Goal: Task Accomplishment & Management: Manage account settings

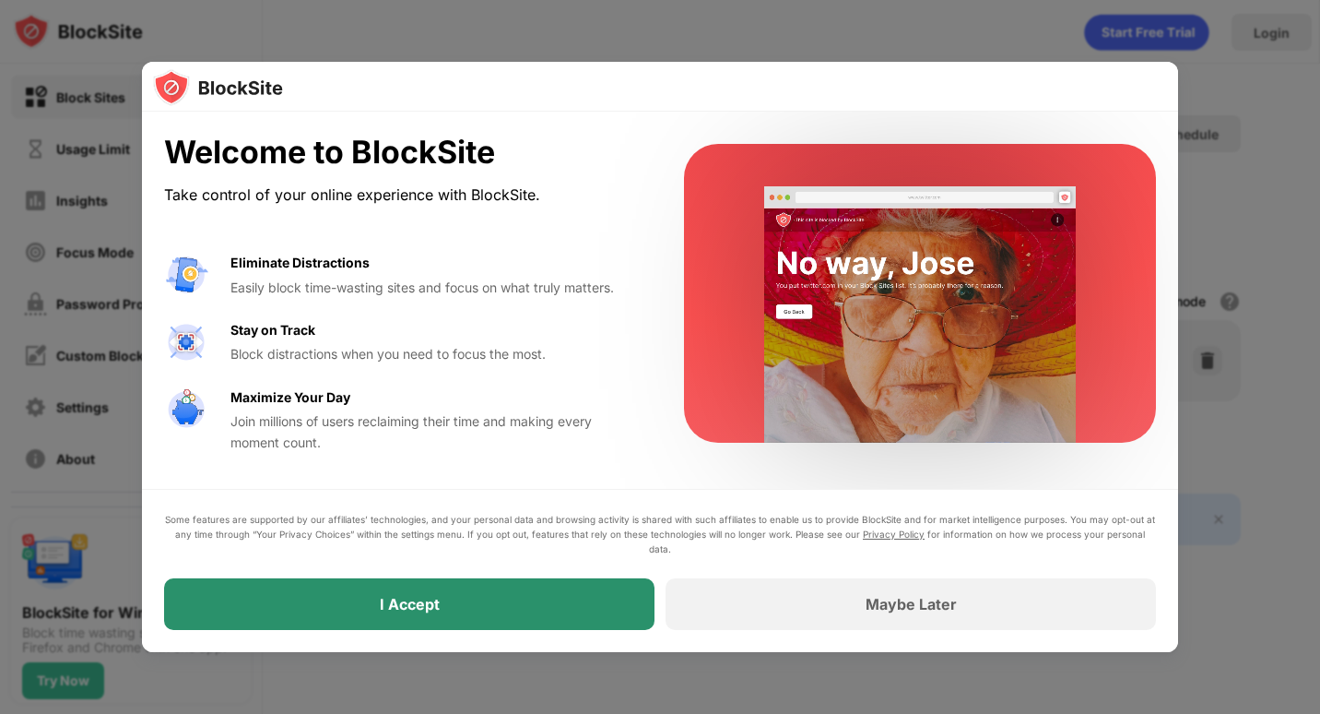
click at [370, 599] on div "I Accept" at bounding box center [409, 604] width 491 height 52
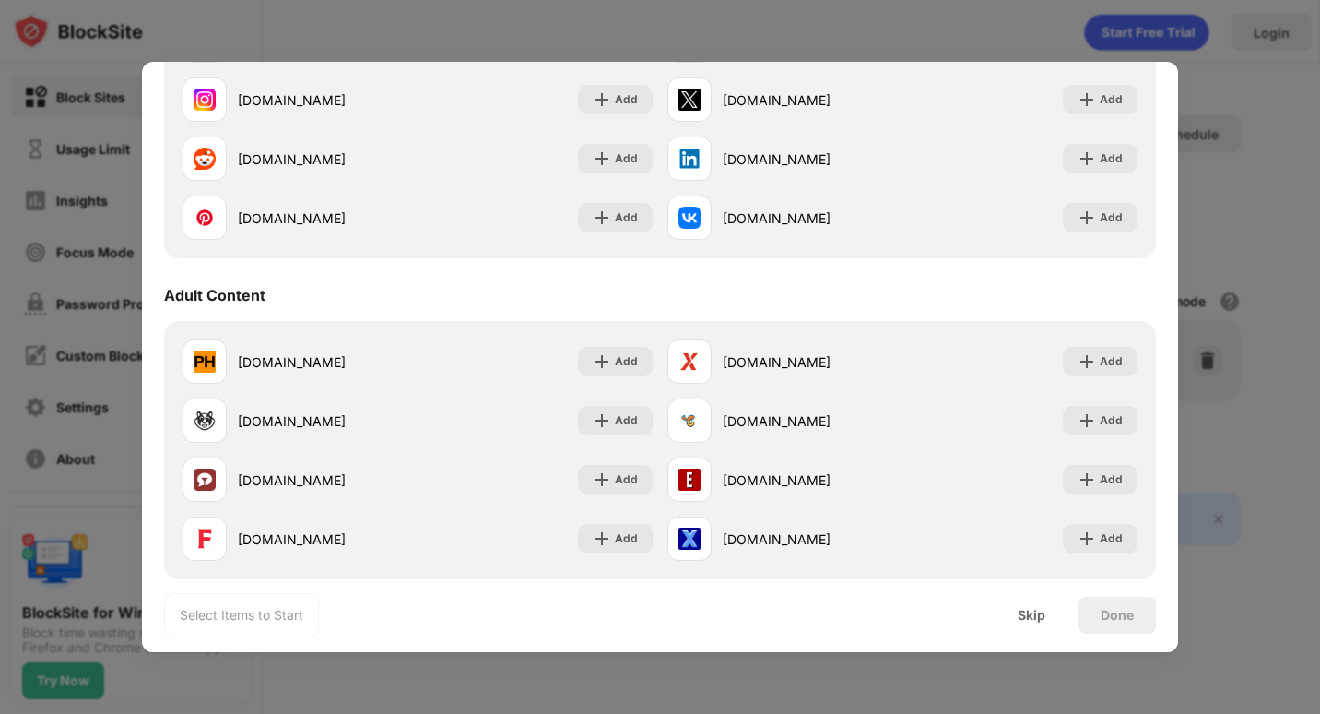
scroll to position [645, 0]
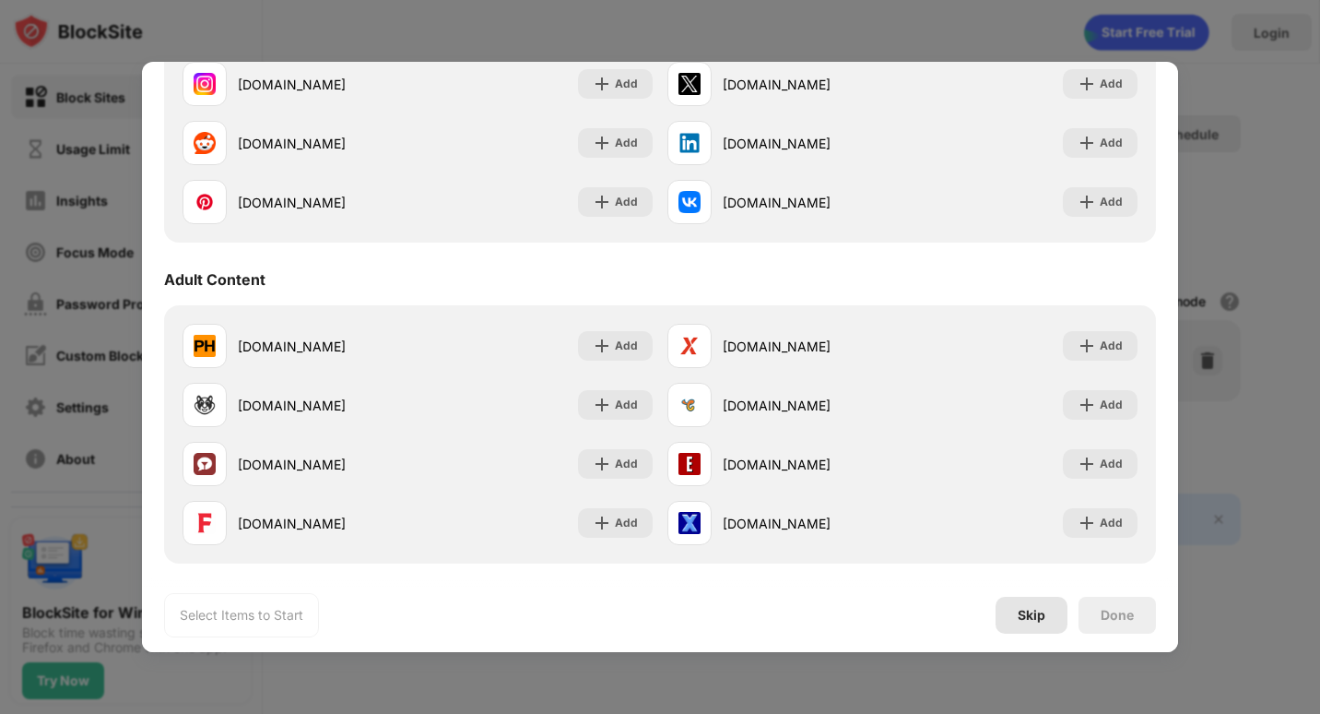
click at [1035, 619] on div "Skip" at bounding box center [1032, 615] width 28 height 15
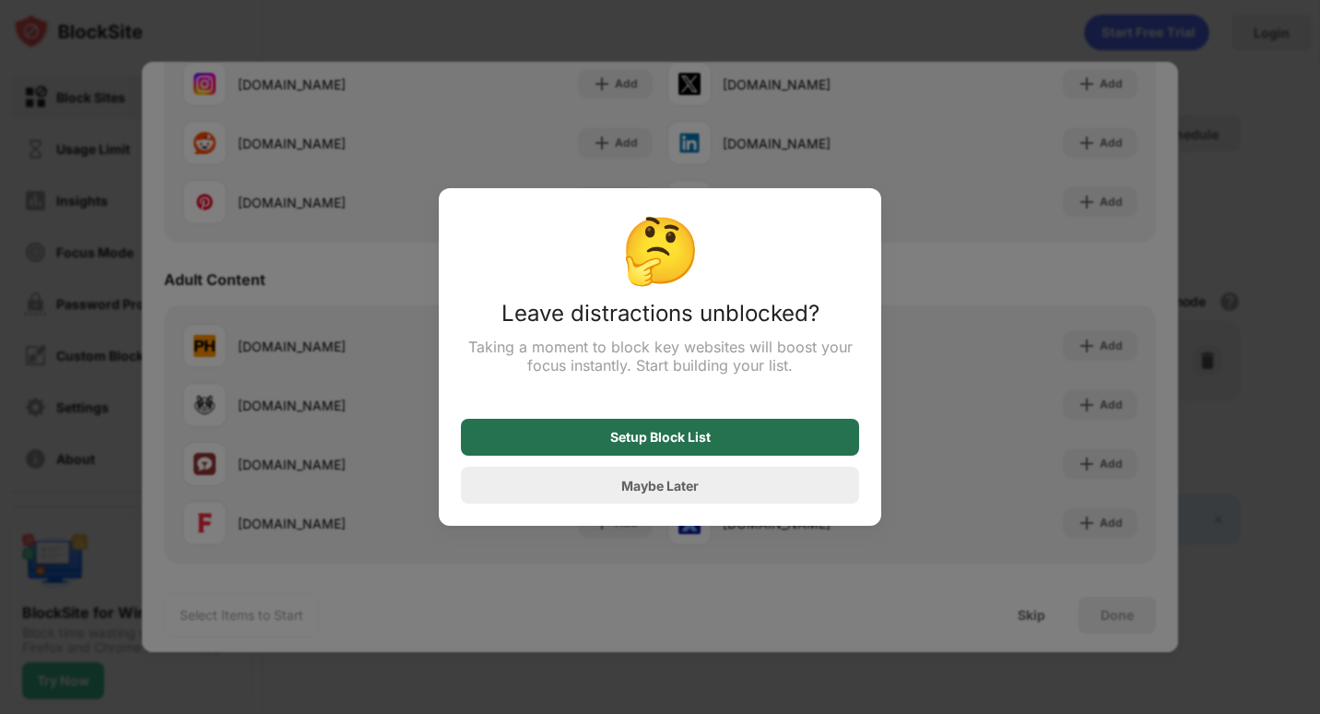
click at [697, 442] on div "Setup Block List" at bounding box center [660, 437] width 101 height 15
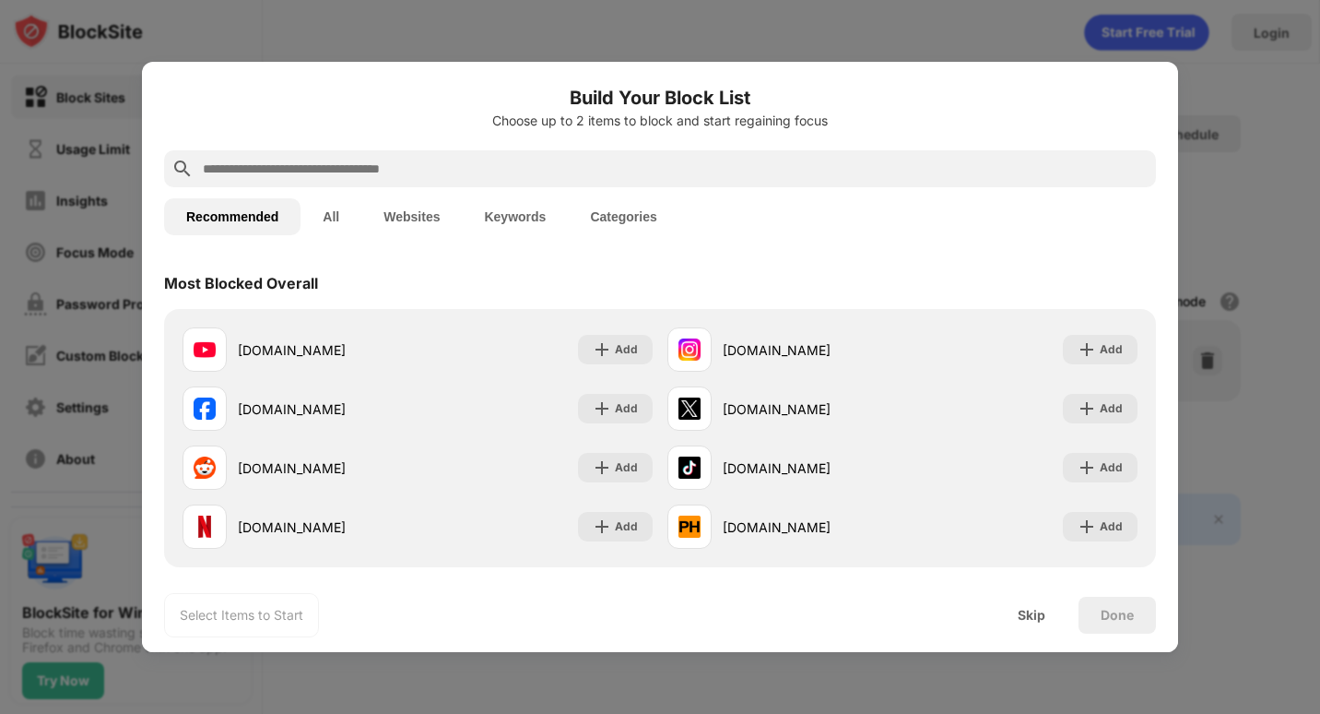
scroll to position [0, 0]
click at [420, 225] on button "Websites" at bounding box center [411, 216] width 101 height 37
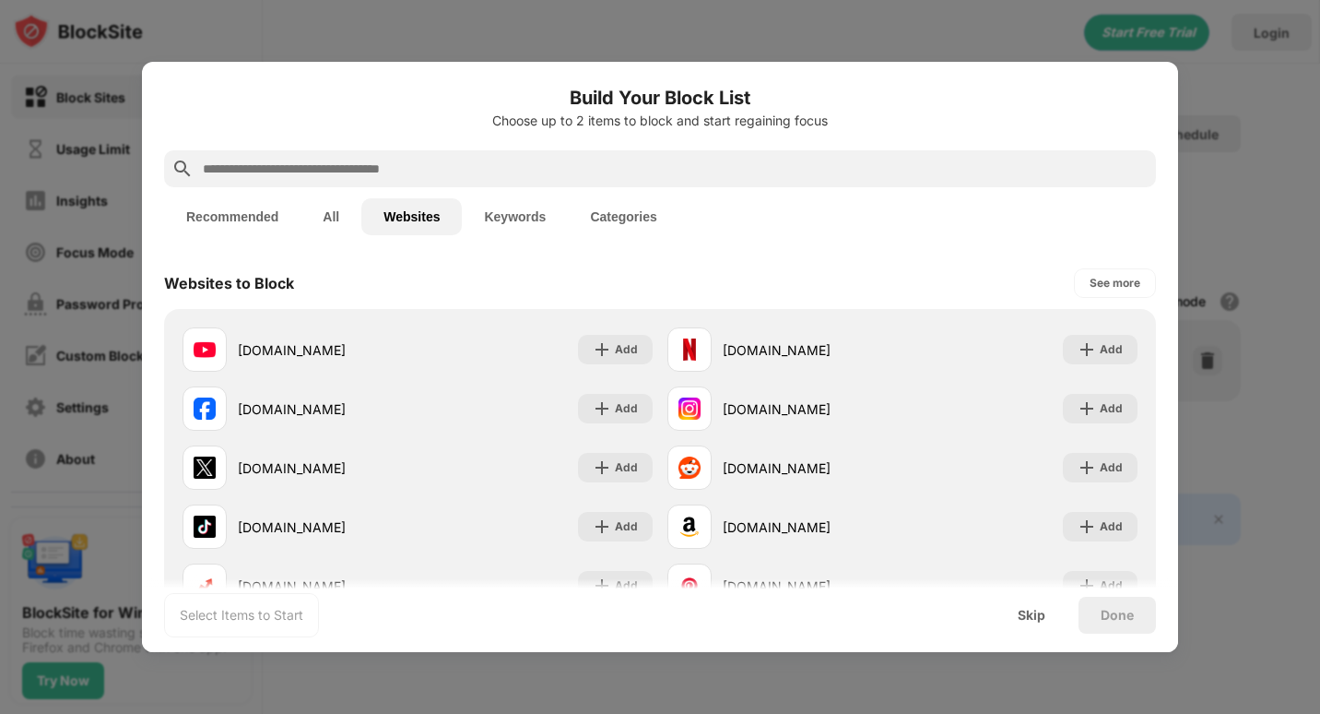
scroll to position [92, 0]
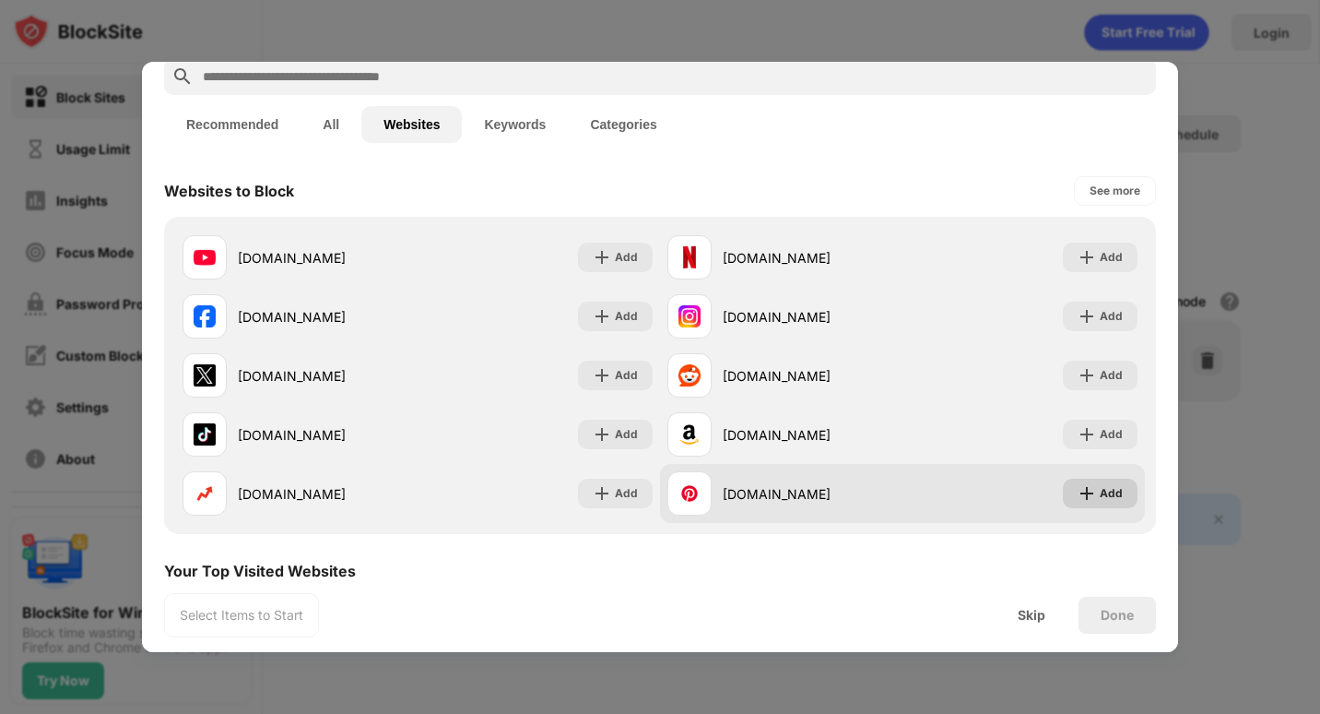
click at [1100, 492] on div "Add" at bounding box center [1111, 493] width 23 height 18
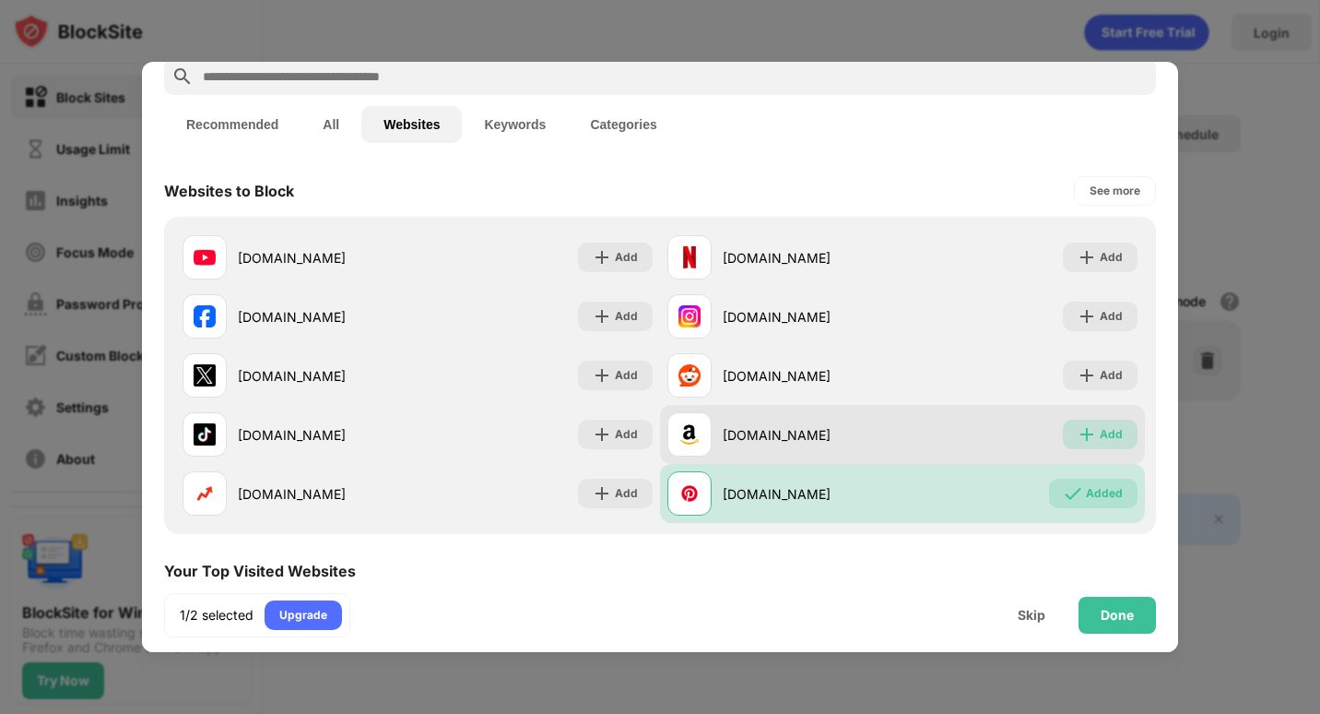
click at [1100, 431] on div "Add" at bounding box center [1111, 434] width 23 height 18
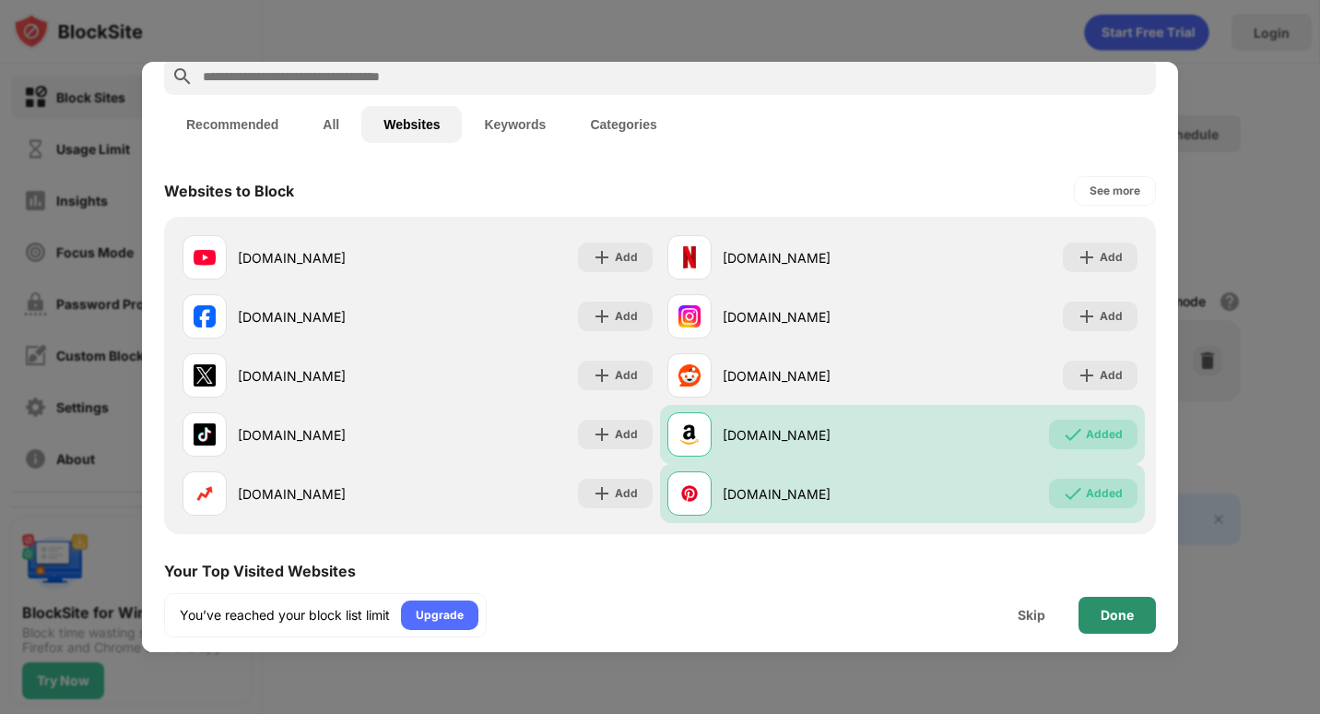
click at [1112, 612] on div "Done" at bounding box center [1117, 615] width 33 height 15
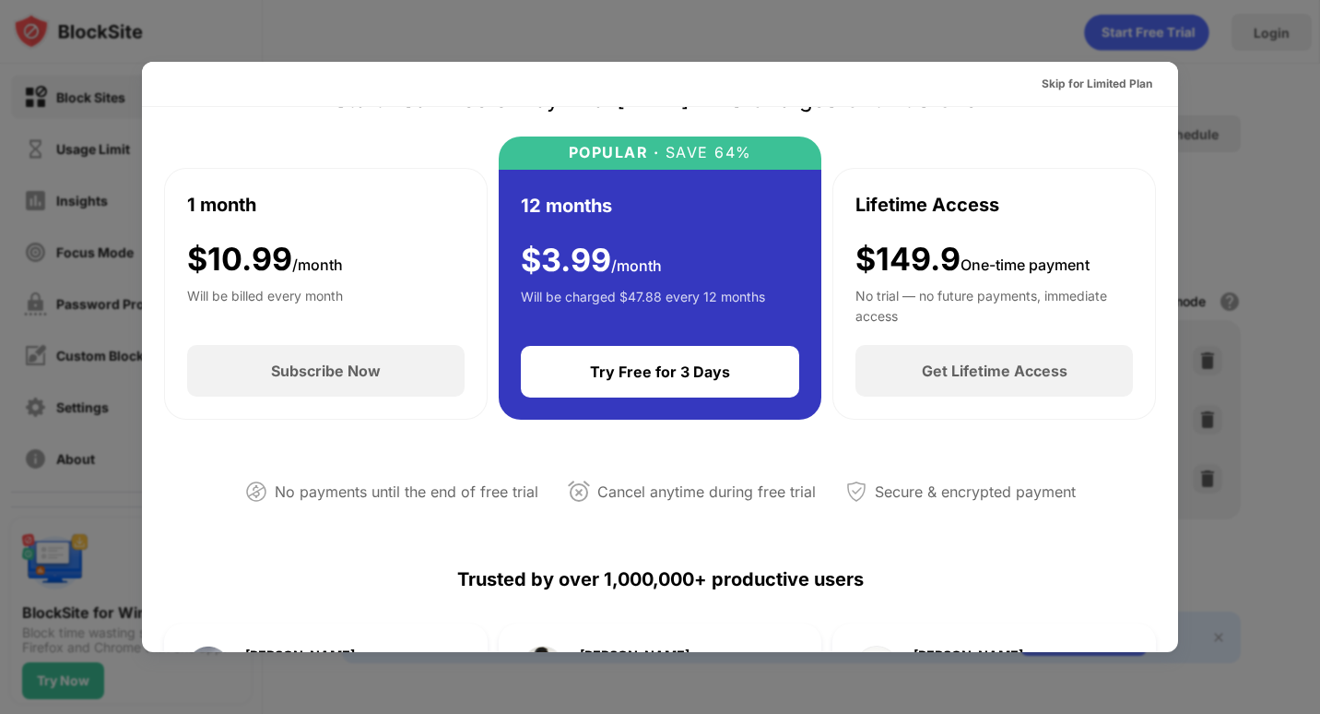
scroll to position [0, 0]
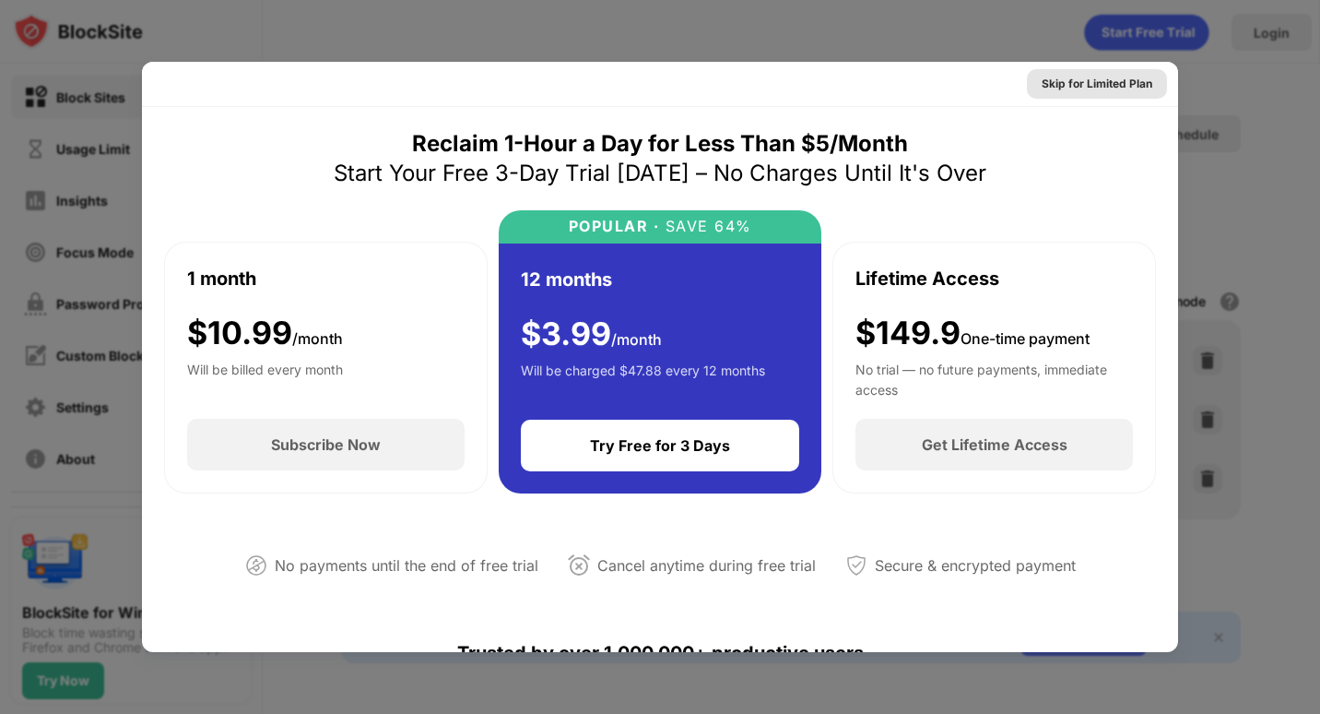
click at [1082, 86] on div "Skip for Limited Plan" at bounding box center [1097, 84] width 111 height 18
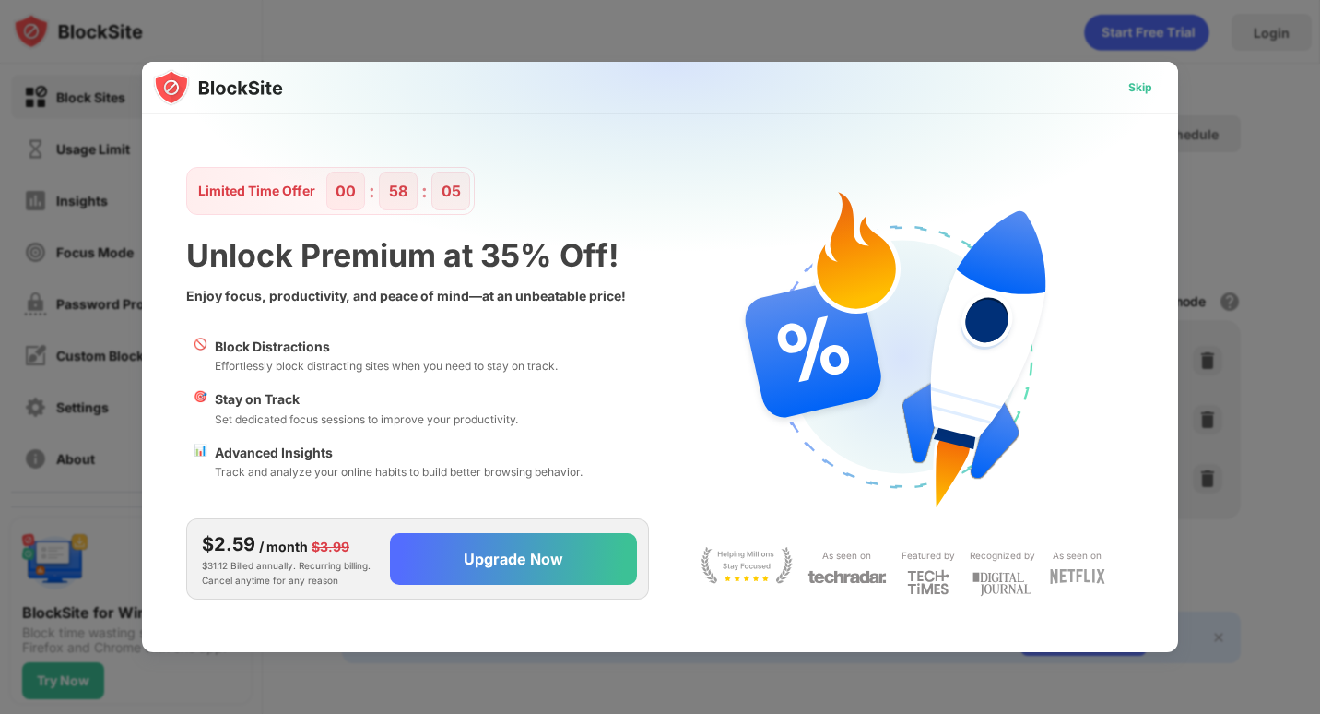
click at [1145, 86] on div "Skip" at bounding box center [1141, 87] width 24 height 18
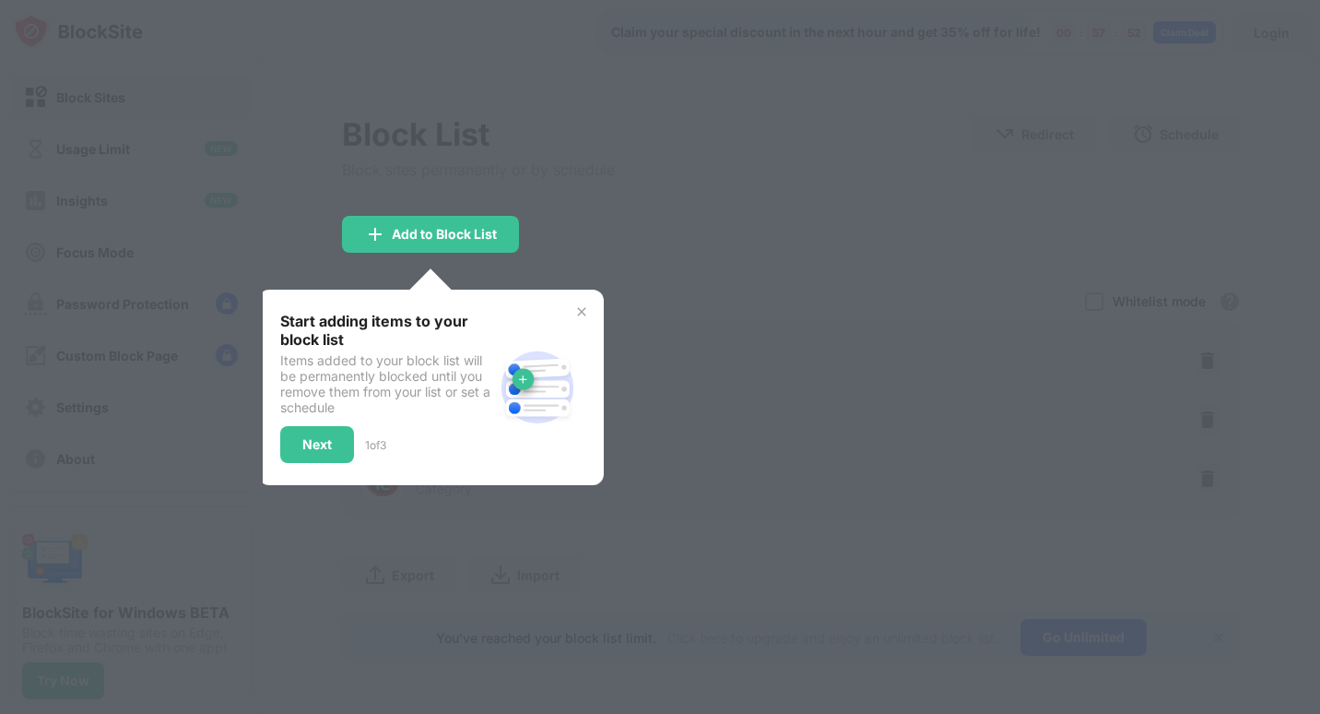
click at [581, 315] on img at bounding box center [581, 311] width 15 height 15
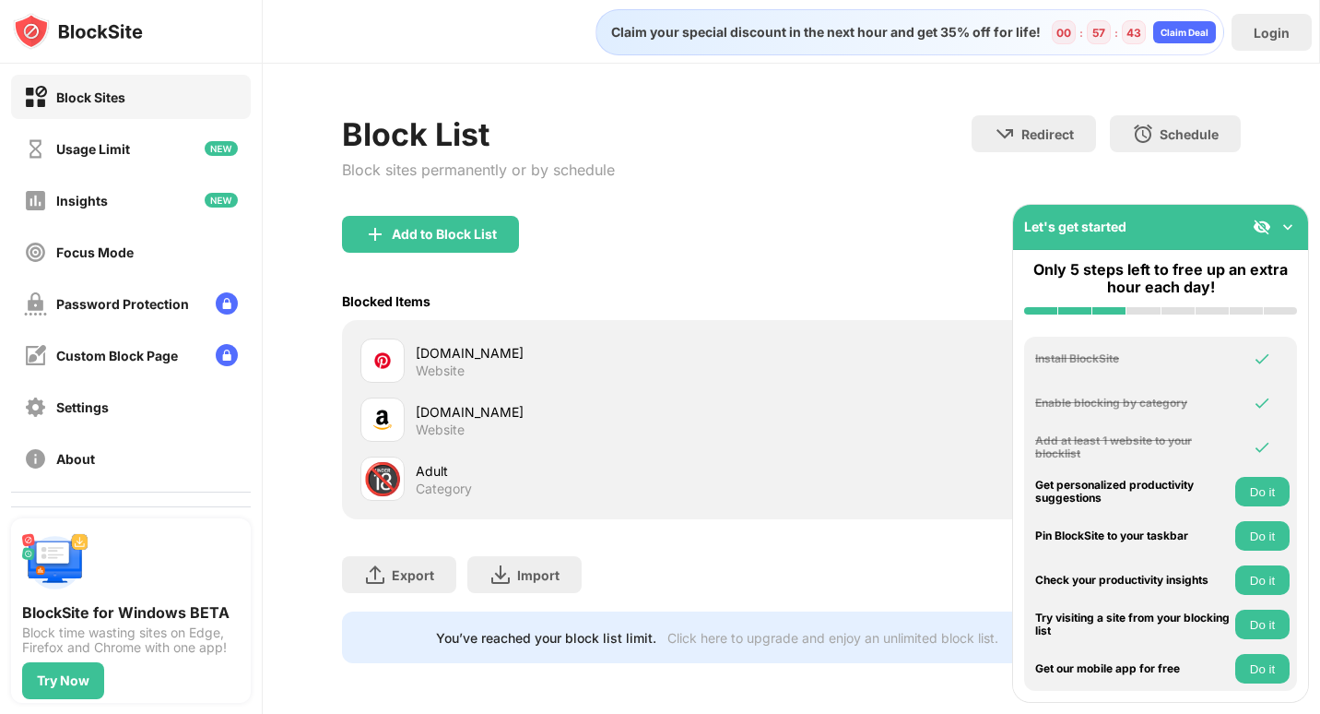
click at [838, 225] on div "Add to Block List" at bounding box center [791, 249] width 899 height 66
click at [1286, 226] on img at bounding box center [1288, 227] width 18 height 18
